Goal: Information Seeking & Learning: Find specific fact

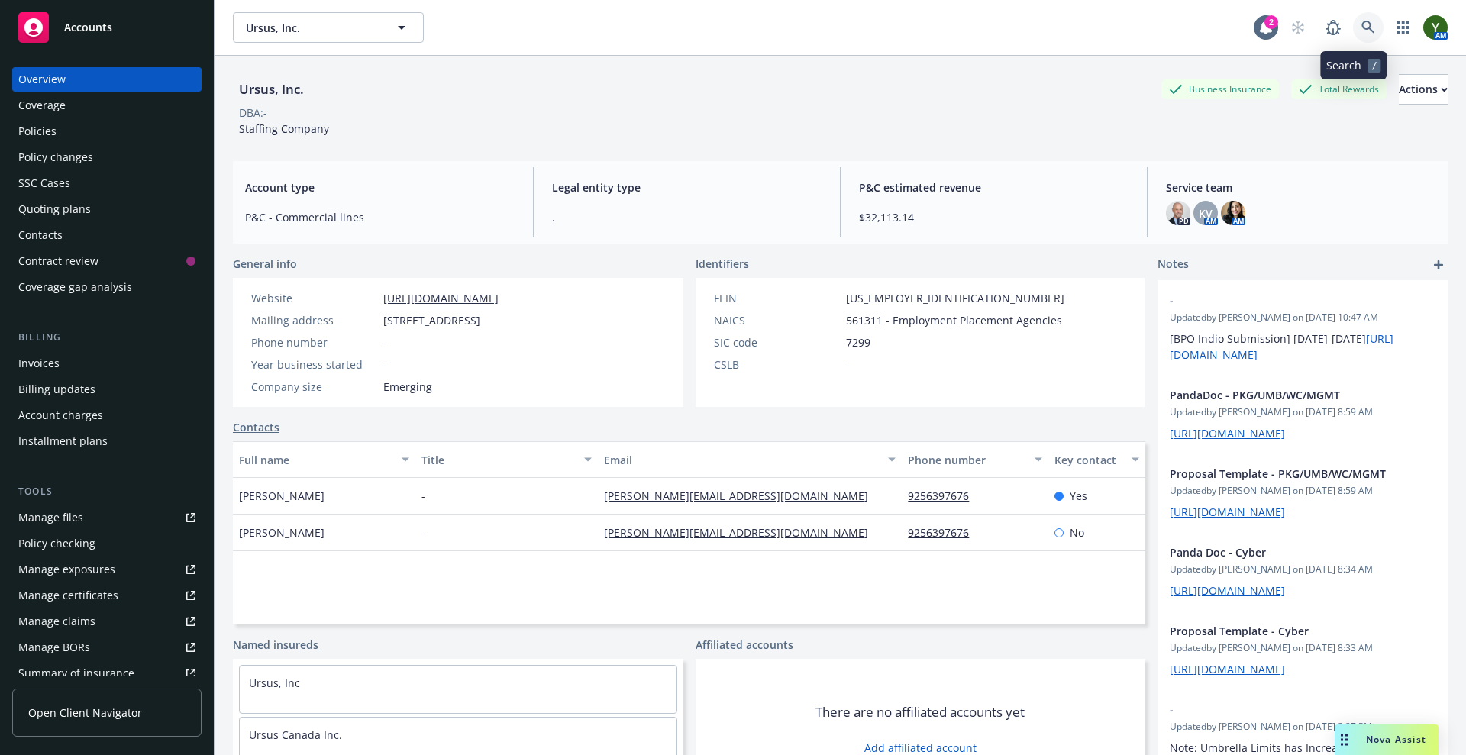
click at [1360, 28] on link at bounding box center [1368, 27] width 31 height 31
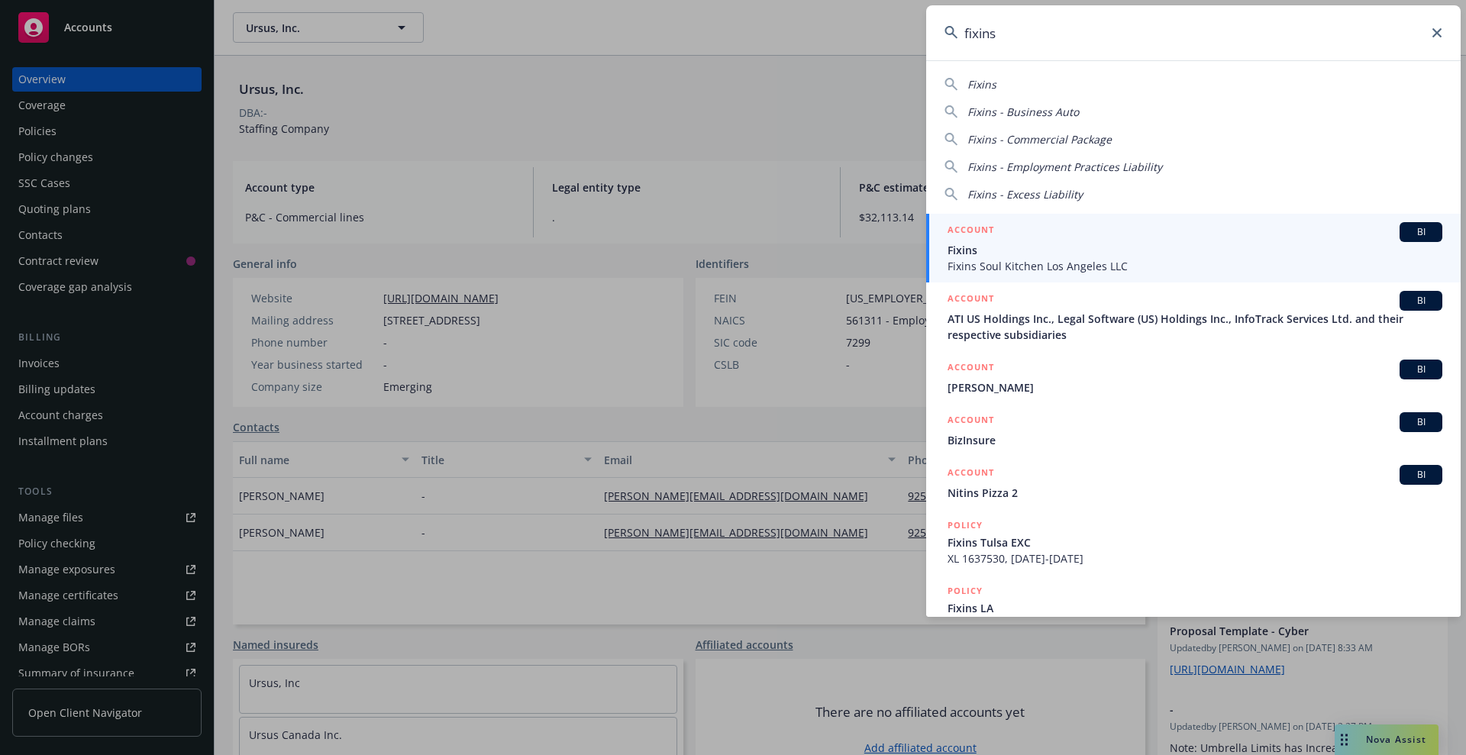
type input "fixins"
click at [1082, 258] on span "Fixins Soul Kitchen Los Angeles LLC" at bounding box center [1194, 266] width 495 height 16
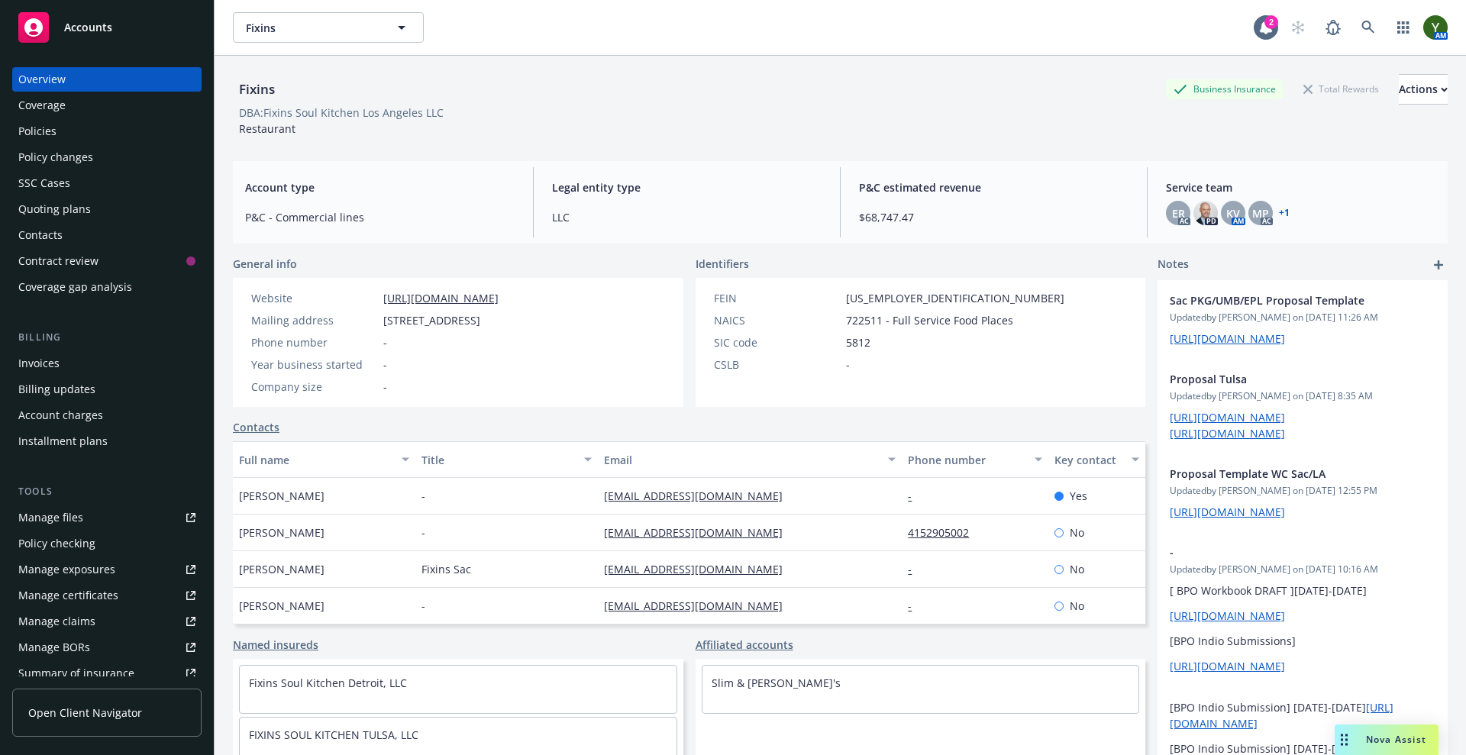
click at [50, 126] on div "Policies" at bounding box center [37, 131] width 38 height 24
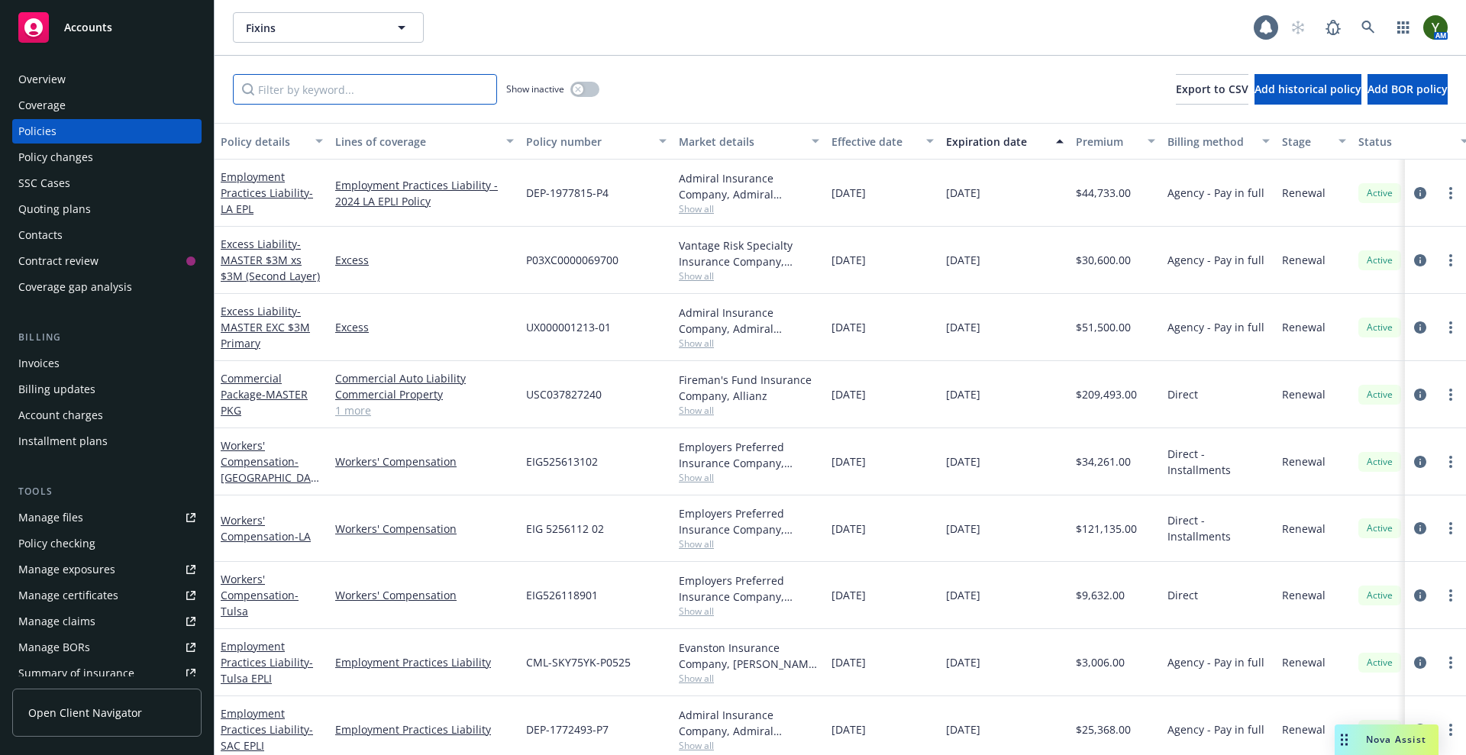
click at [417, 98] on input "Filter by keyword..." at bounding box center [365, 89] width 264 height 31
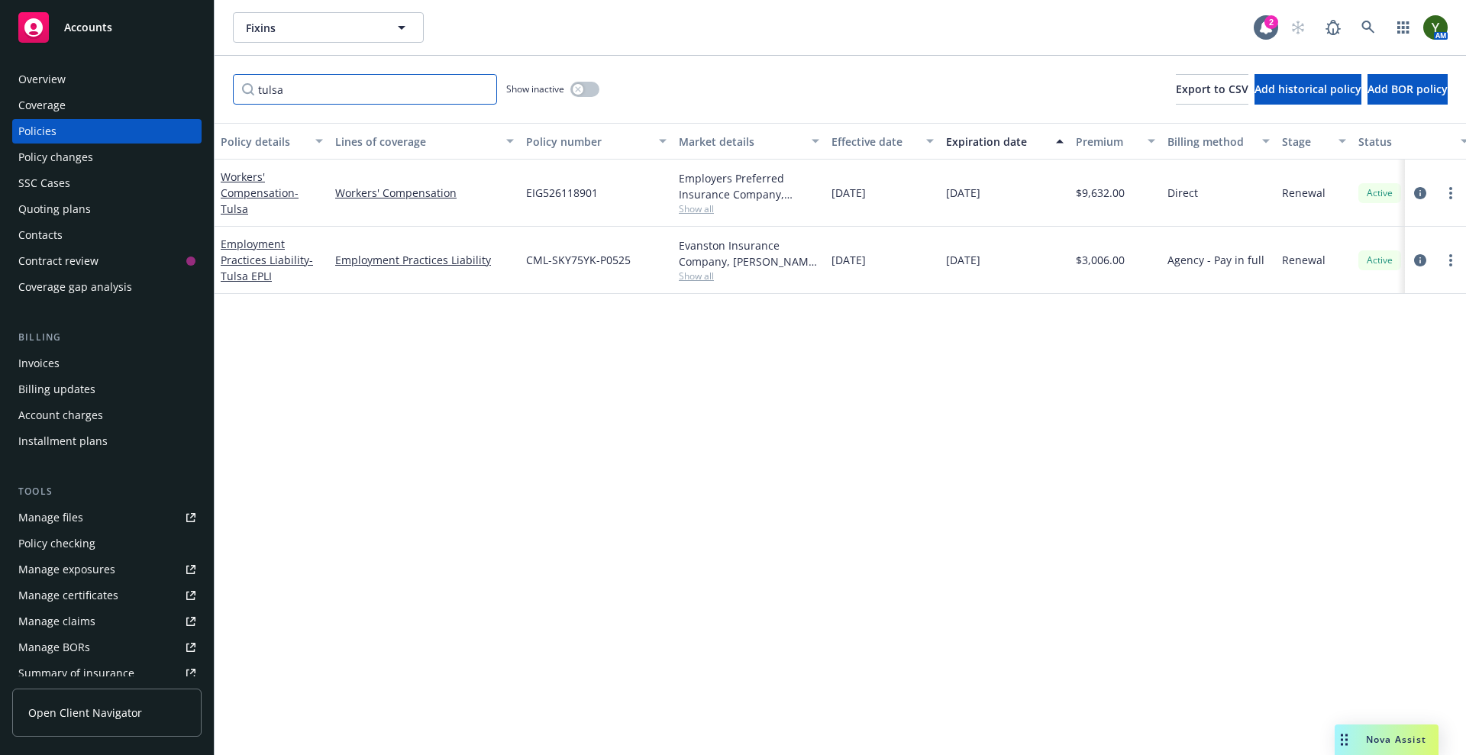
type input "tulsa"
click at [582, 193] on span "EIG526118901" at bounding box center [562, 193] width 72 height 16
copy span "EIG526118901"
